Goal: Information Seeking & Learning: Learn about a topic

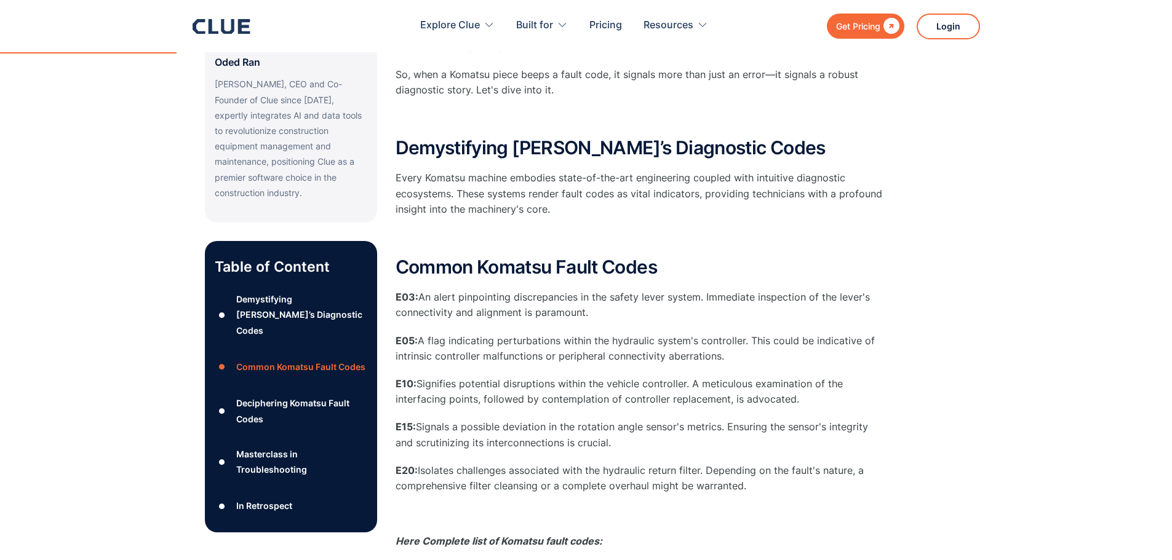
scroll to position [307, 0]
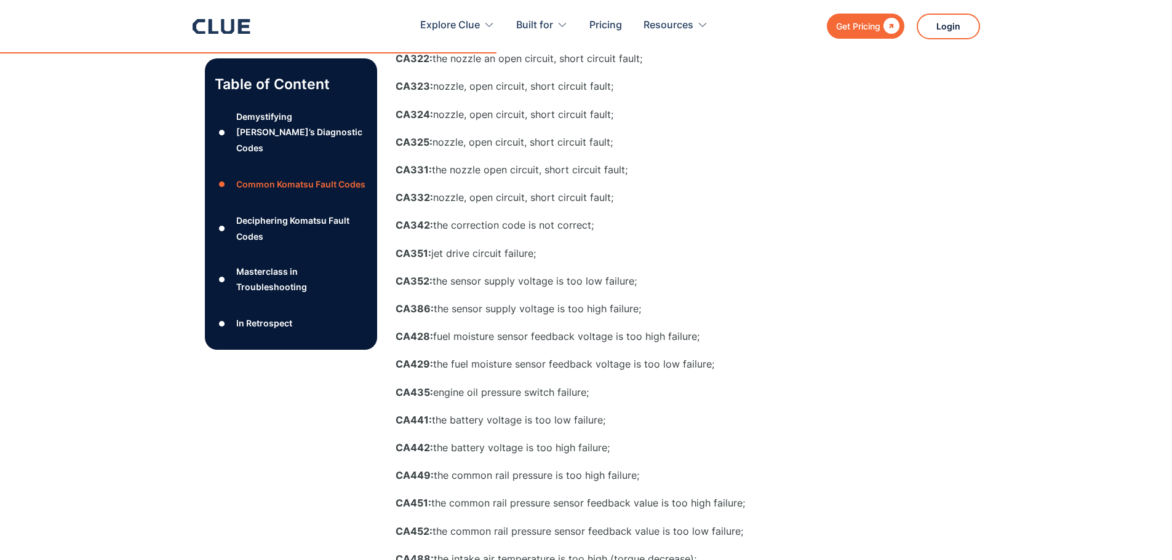
scroll to position [1660, 0]
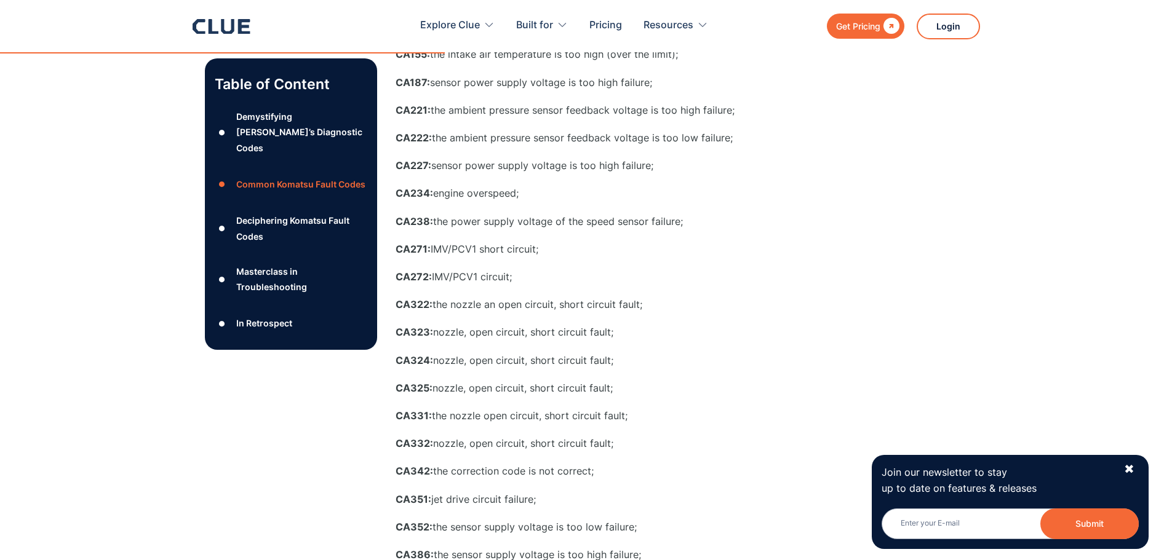
click at [288, 271] on div "Masterclass in Troubleshooting" at bounding box center [301, 279] width 130 height 31
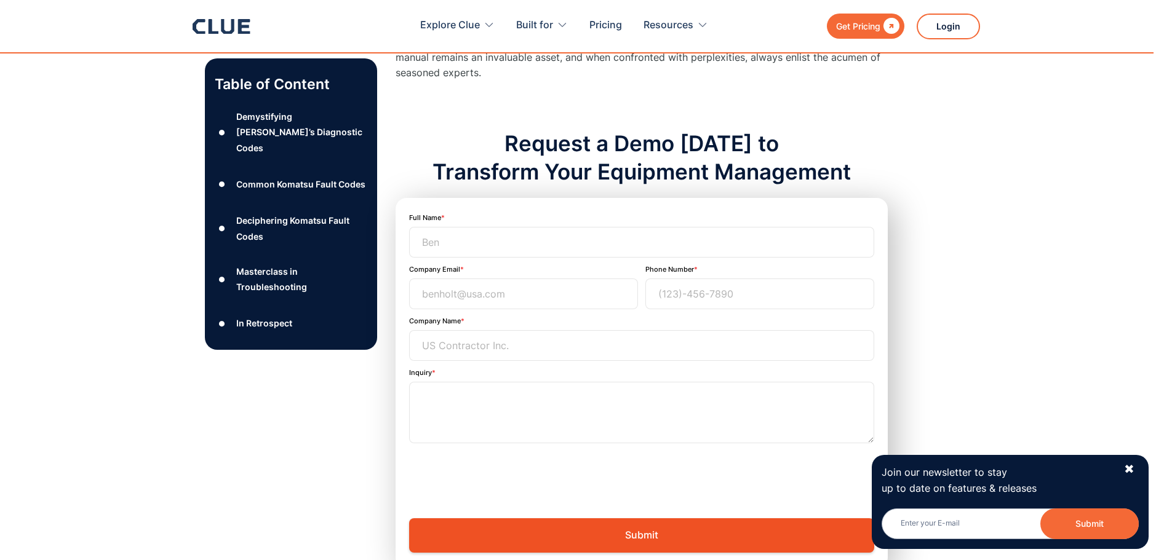
scroll to position [4394, 0]
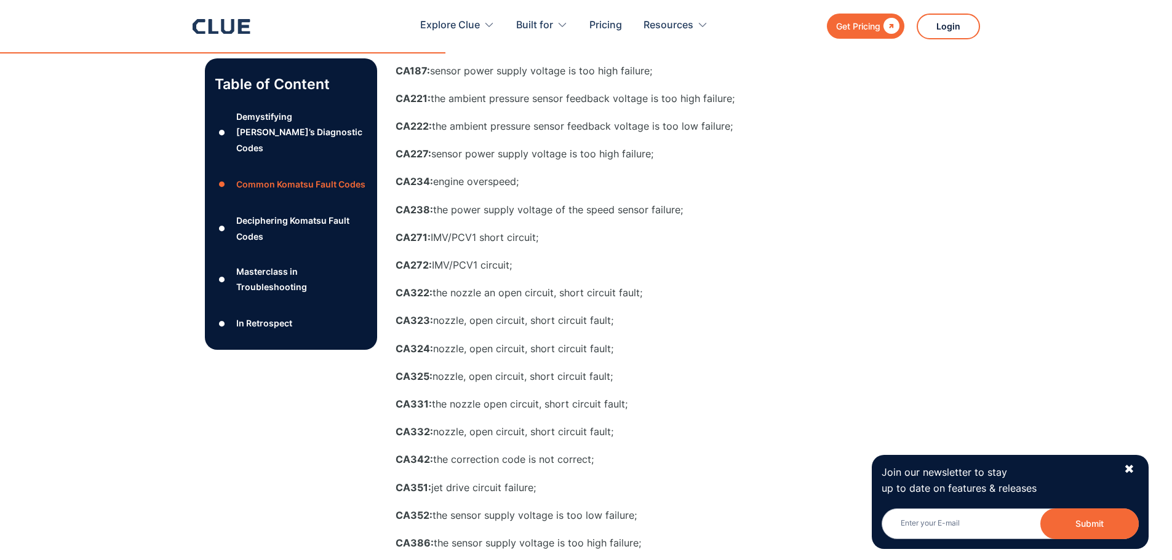
scroll to position [1660, 0]
